Goal: Task Accomplishment & Management: Manage account settings

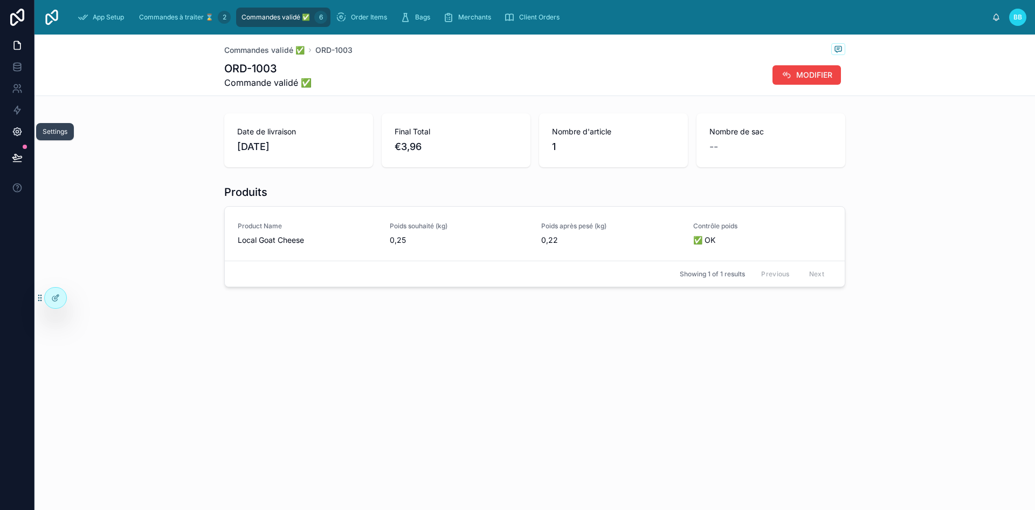
click at [15, 137] on link at bounding box center [17, 132] width 34 height 22
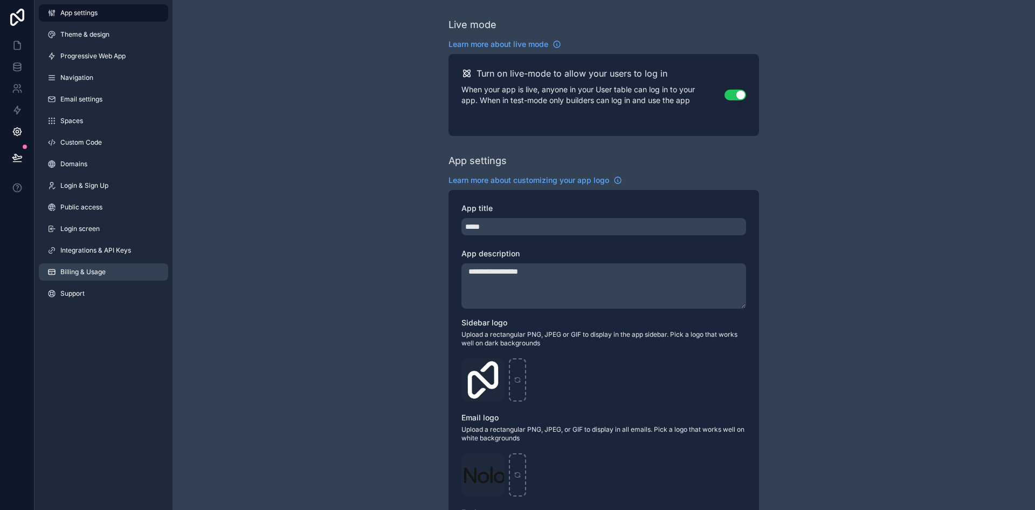
click at [102, 269] on span "Billing & Usage" at bounding box center [82, 271] width 45 height 9
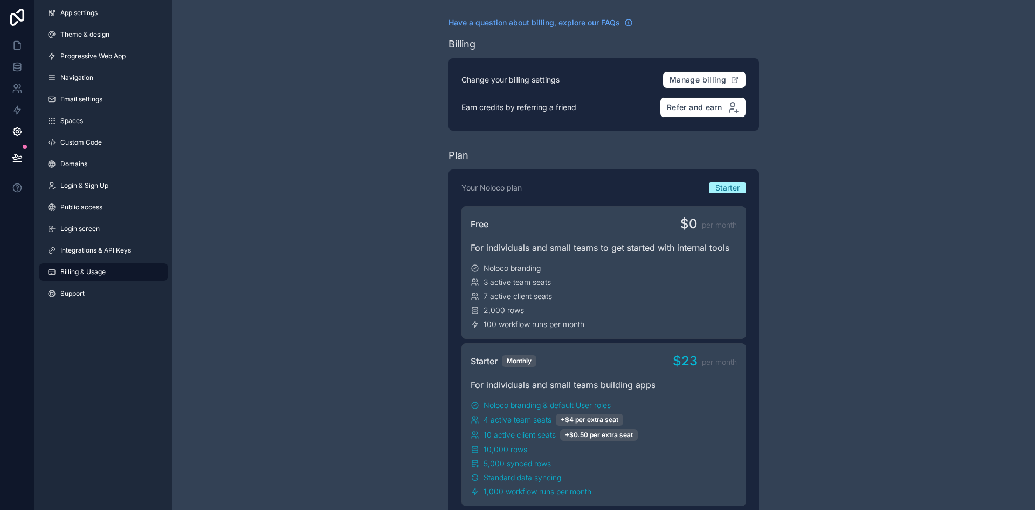
click at [683, 284] on div "3 active team seats" at bounding box center [604, 282] width 266 height 11
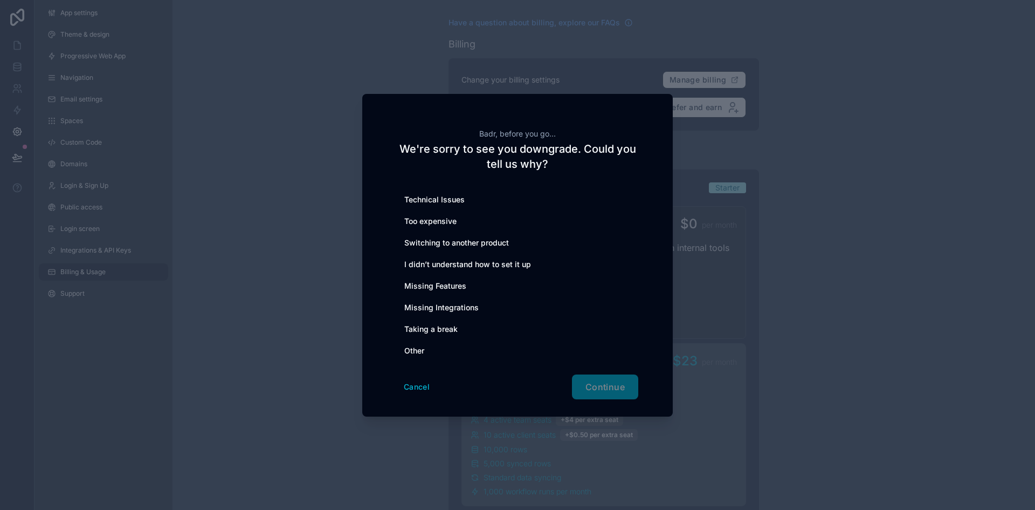
click at [602, 390] on div "Cancel Continue" at bounding box center [518, 386] width 242 height 25
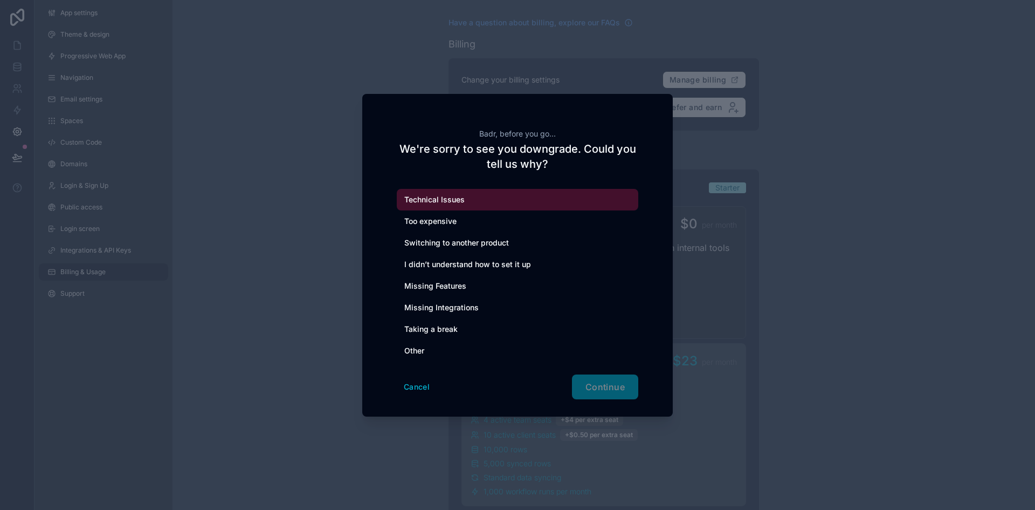
click at [435, 198] on div "Technical Issues" at bounding box center [518, 200] width 242 height 22
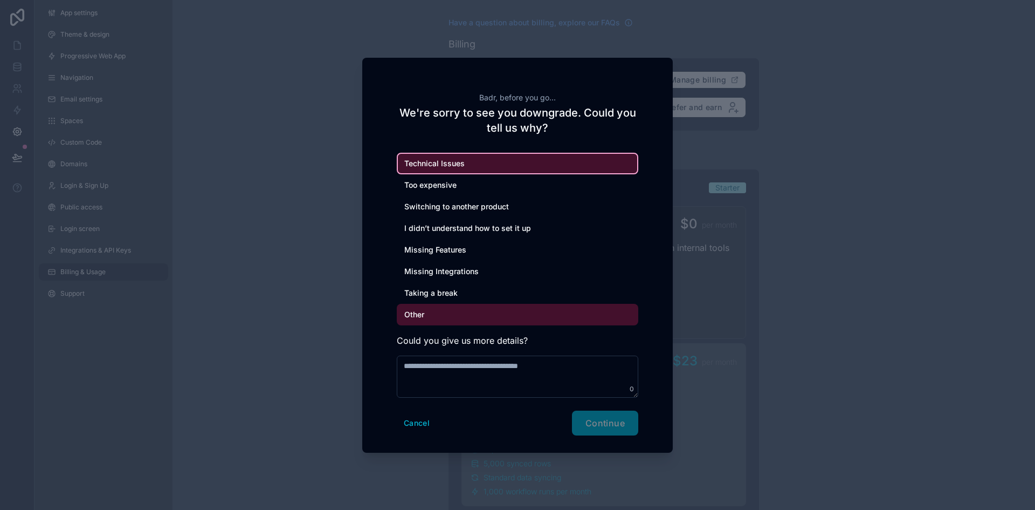
click at [422, 313] on div "Other" at bounding box center [518, 315] width 242 height 22
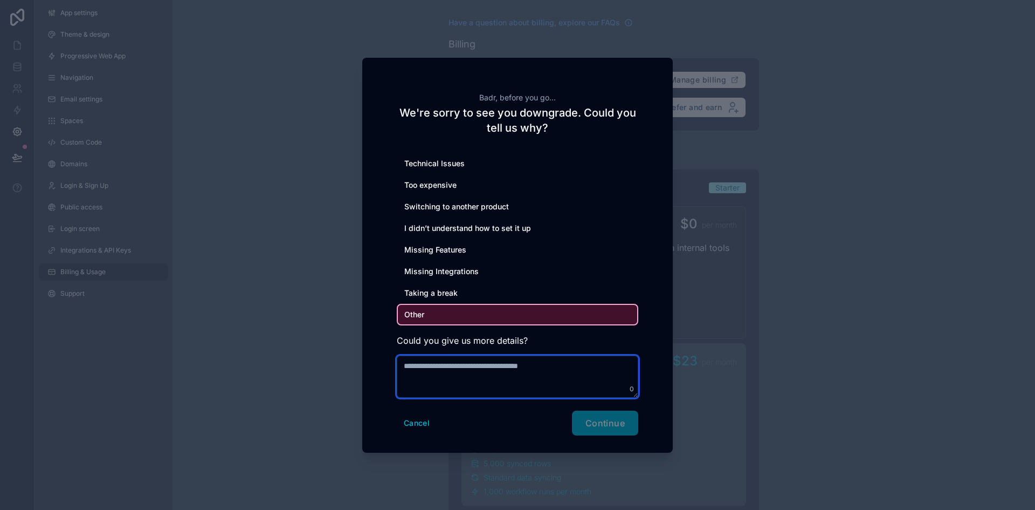
click at [430, 376] on textarea at bounding box center [518, 376] width 242 height 42
click at [565, 385] on textarea "**********" at bounding box center [518, 376] width 242 height 42
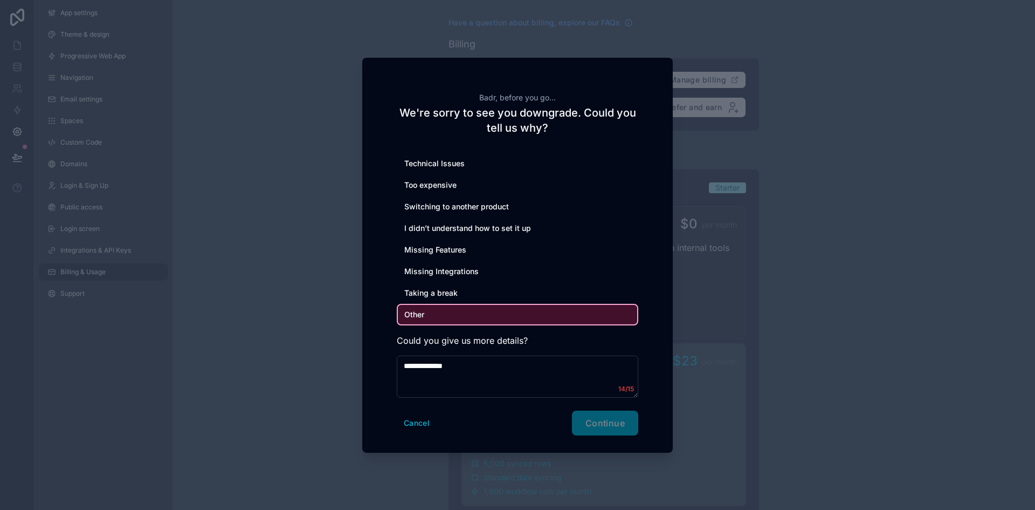
click at [601, 432] on div "Cancel Continue" at bounding box center [518, 422] width 242 height 25
click at [479, 388] on textarea "**********" at bounding box center [518, 376] width 242 height 42
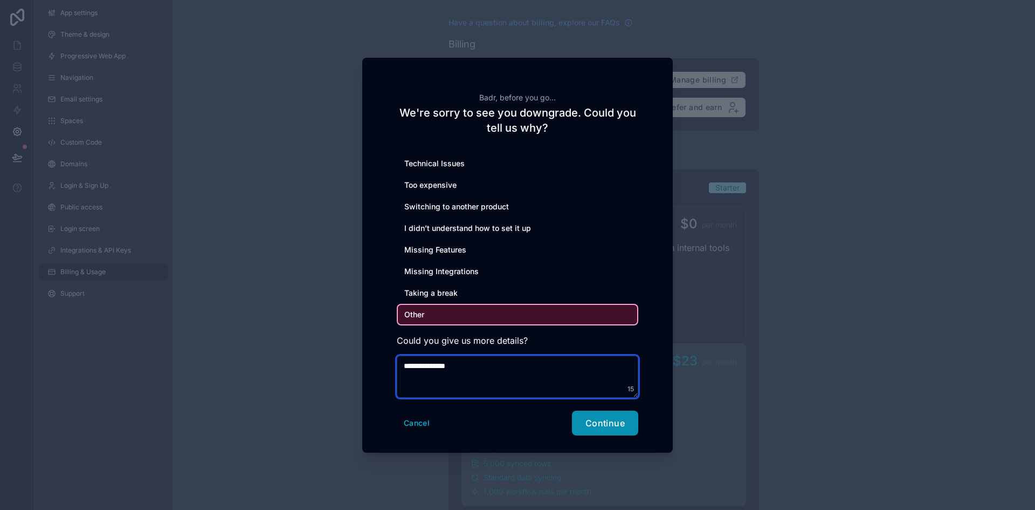
type textarea "**********"
click at [611, 432] on button "Continue" at bounding box center [605, 422] width 66 height 25
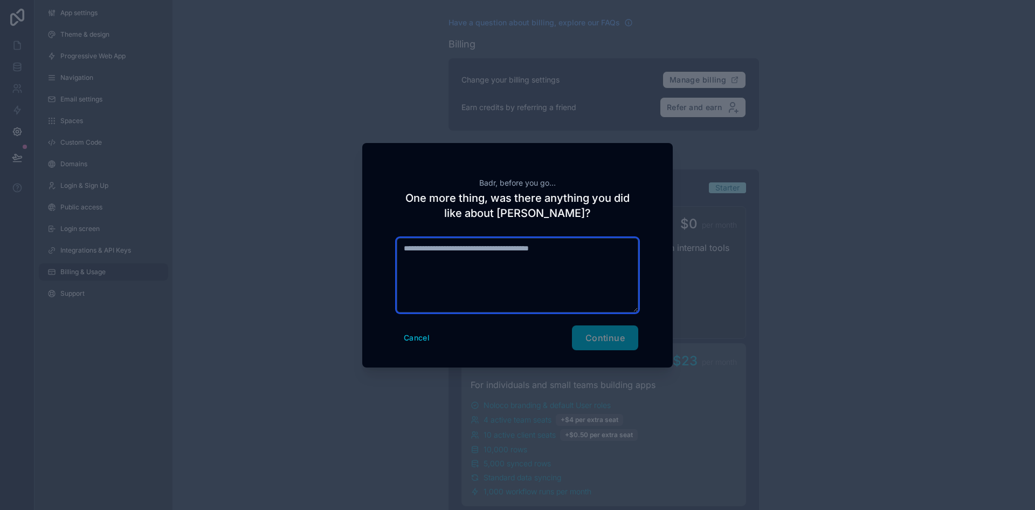
click at [508, 309] on textarea at bounding box center [518, 275] width 242 height 74
type textarea "******"
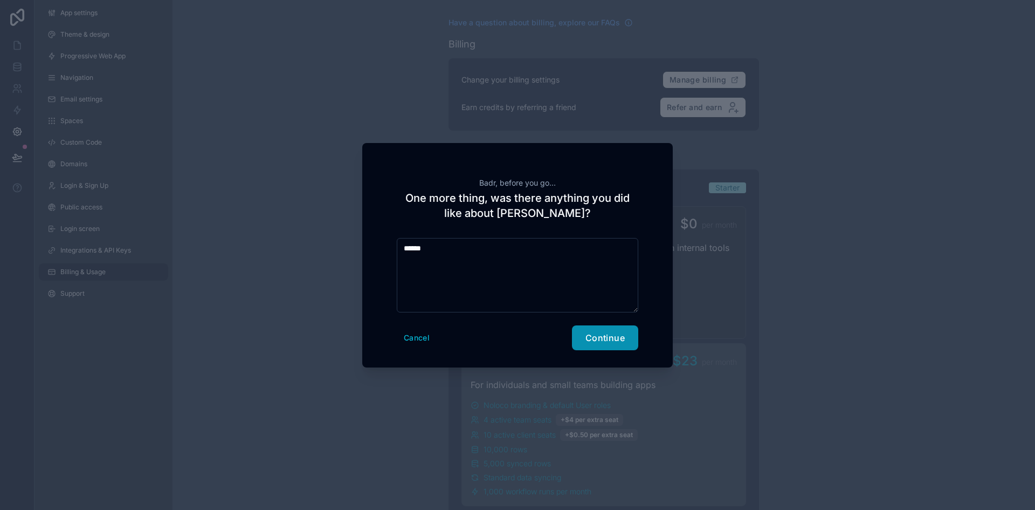
click at [599, 336] on span "Continue" at bounding box center [605, 337] width 39 height 11
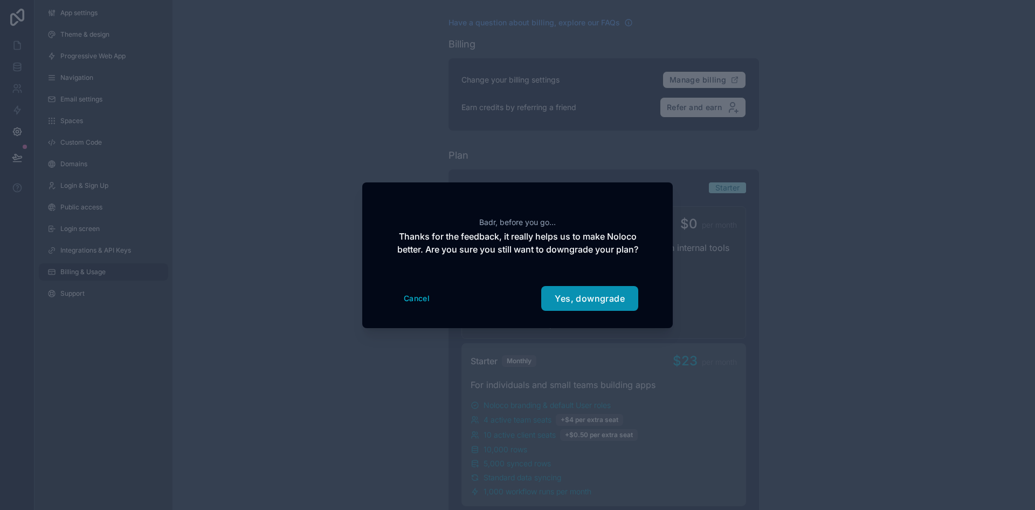
click at [573, 311] on button "Yes, downgrade" at bounding box center [589, 298] width 97 height 25
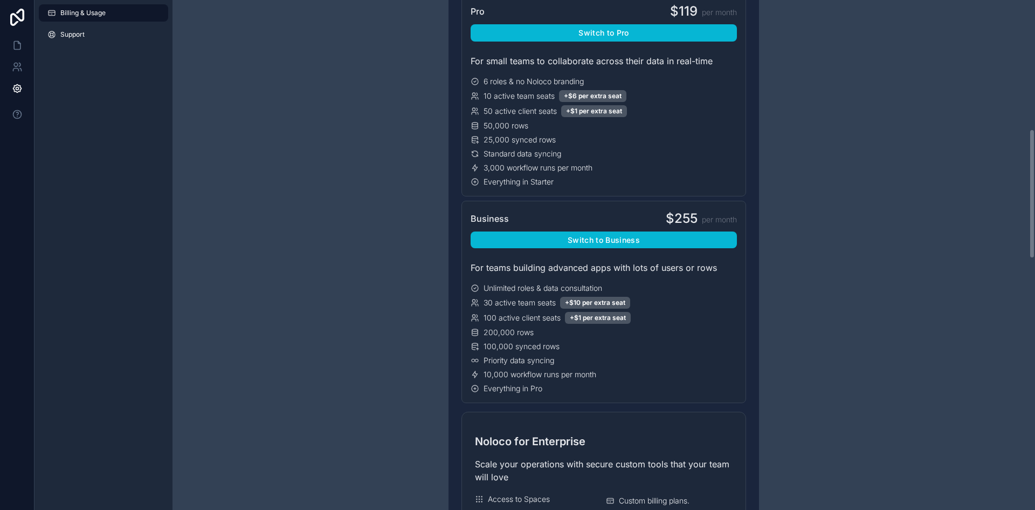
scroll to position [553, 0]
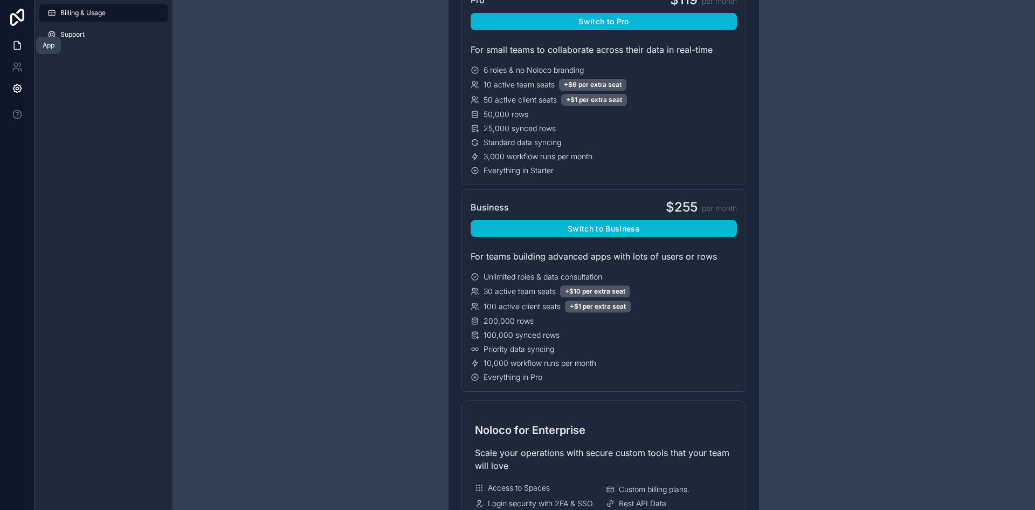
click at [18, 49] on icon at bounding box center [17, 46] width 6 height 8
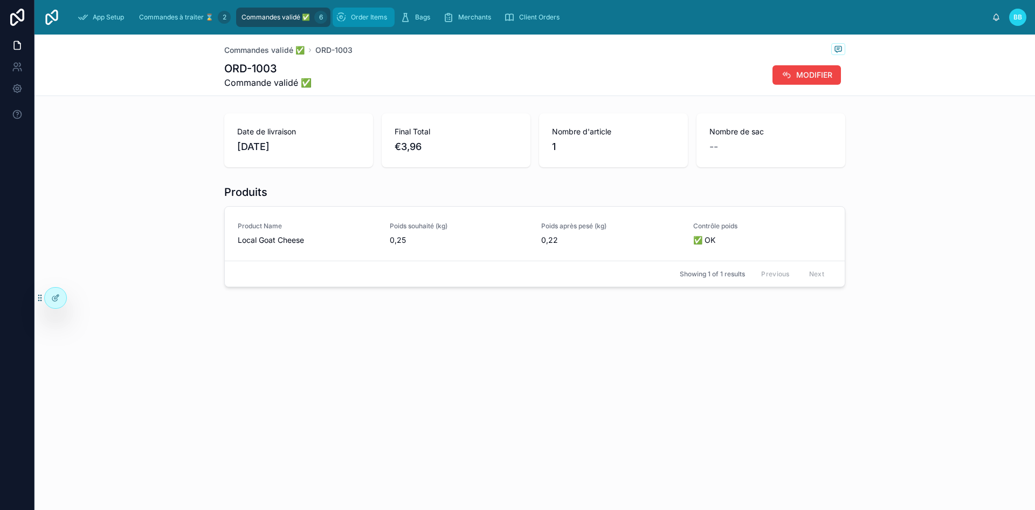
click at [376, 12] on div "Order Items" at bounding box center [364, 17] width 56 height 17
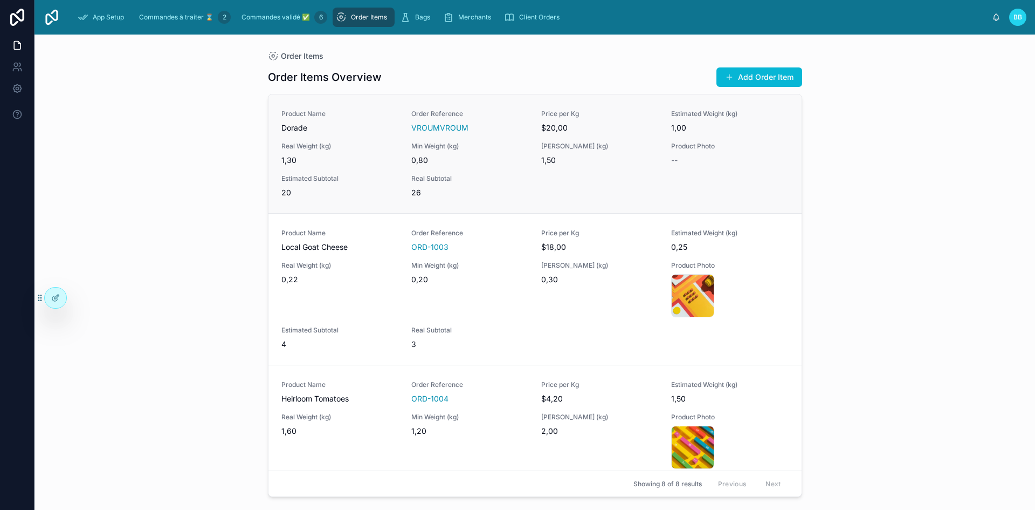
click at [548, 127] on span "$20,00" at bounding box center [599, 127] width 117 height 11
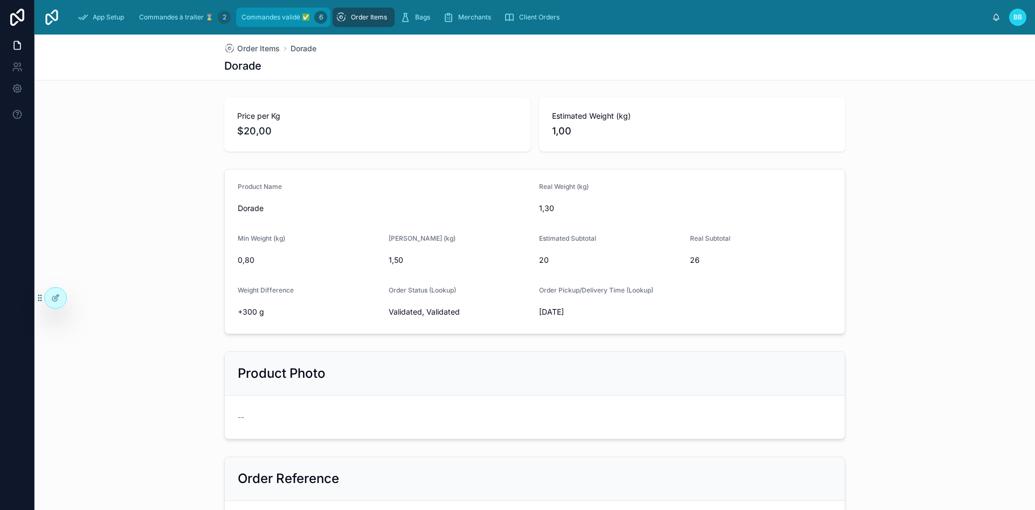
click at [277, 16] on span "Commandes validé ✅" at bounding box center [276, 17] width 68 height 9
